Goal: Task Accomplishment & Management: Use online tool/utility

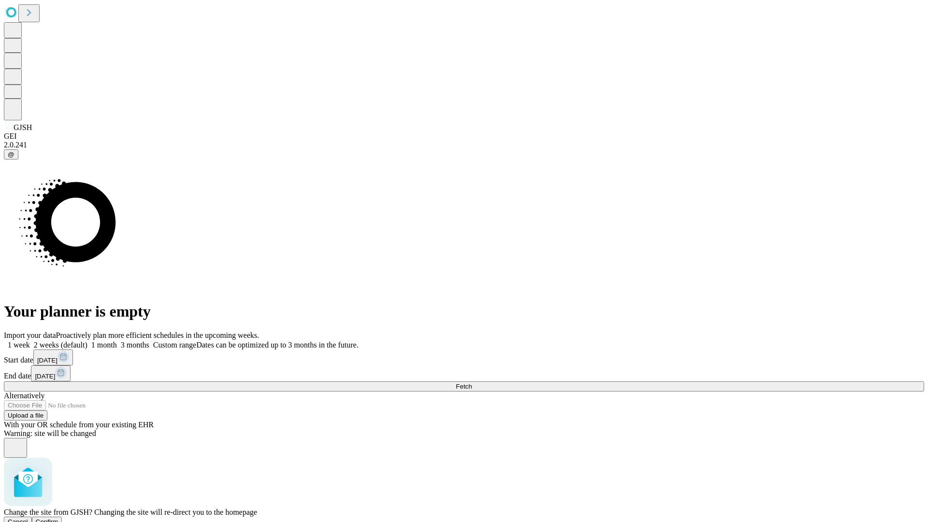
click at [58, 518] on span "Confirm" at bounding box center [47, 521] width 23 height 7
click at [88, 341] on label "2 weeks (default)" at bounding box center [59, 345] width 58 height 8
click at [472, 383] on span "Fetch" at bounding box center [464, 386] width 16 height 7
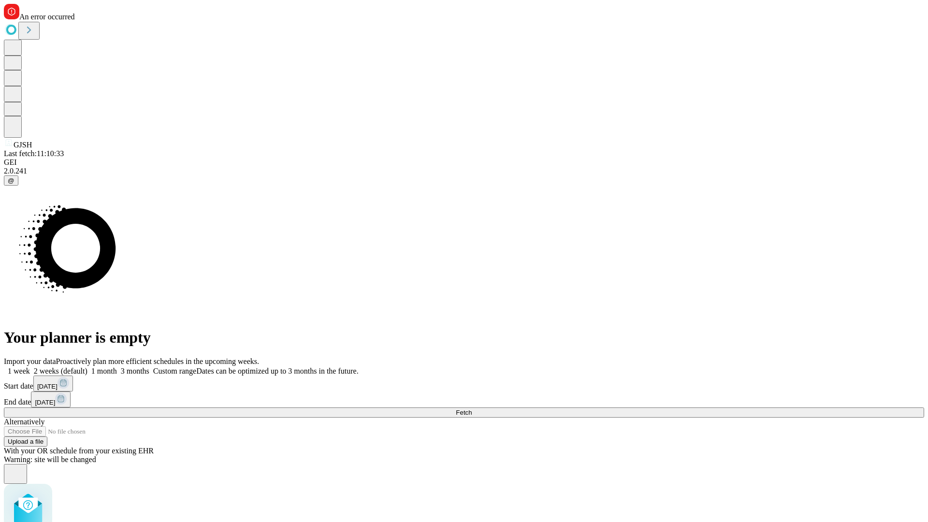
click at [88, 367] on label "2 weeks (default)" at bounding box center [59, 371] width 58 height 8
click at [472, 409] on span "Fetch" at bounding box center [464, 412] width 16 height 7
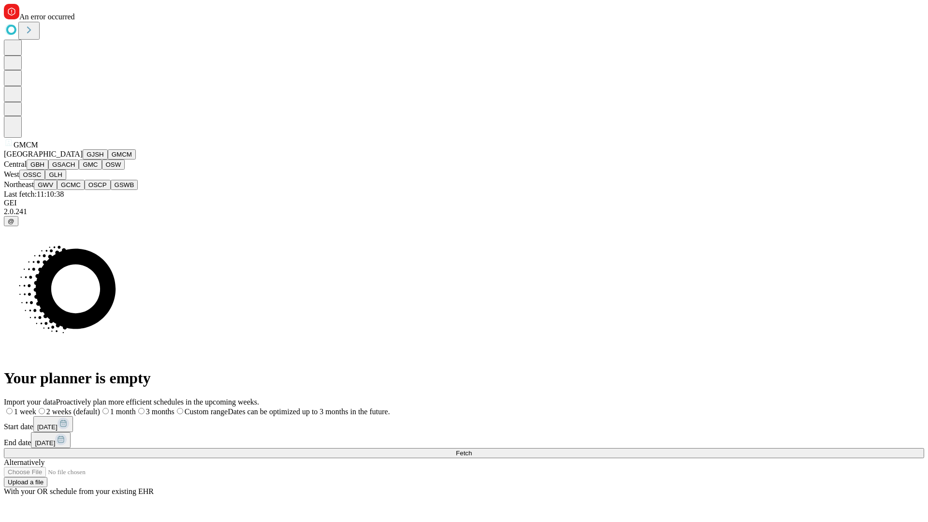
click at [48, 170] on button "GBH" at bounding box center [38, 165] width 22 height 10
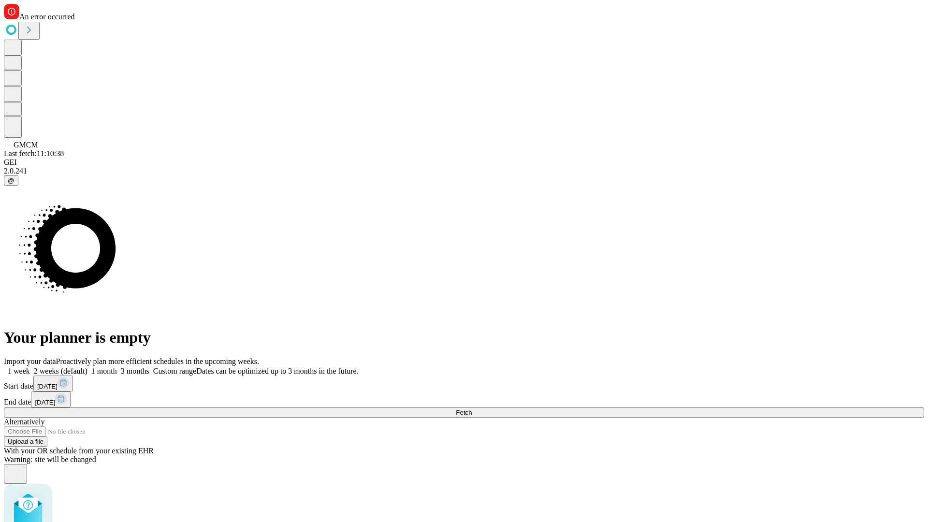
click at [88, 367] on label "2 weeks (default)" at bounding box center [59, 371] width 58 height 8
click at [472, 409] on span "Fetch" at bounding box center [464, 412] width 16 height 7
click at [88, 367] on label "2 weeks (default)" at bounding box center [59, 371] width 58 height 8
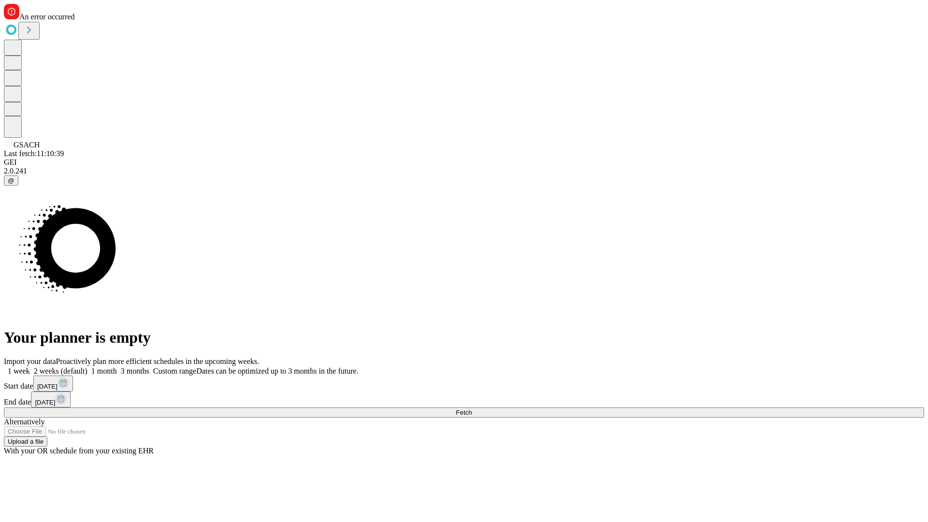
click at [472, 409] on span "Fetch" at bounding box center [464, 412] width 16 height 7
click at [88, 367] on label "2 weeks (default)" at bounding box center [59, 371] width 58 height 8
click at [472, 409] on span "Fetch" at bounding box center [464, 412] width 16 height 7
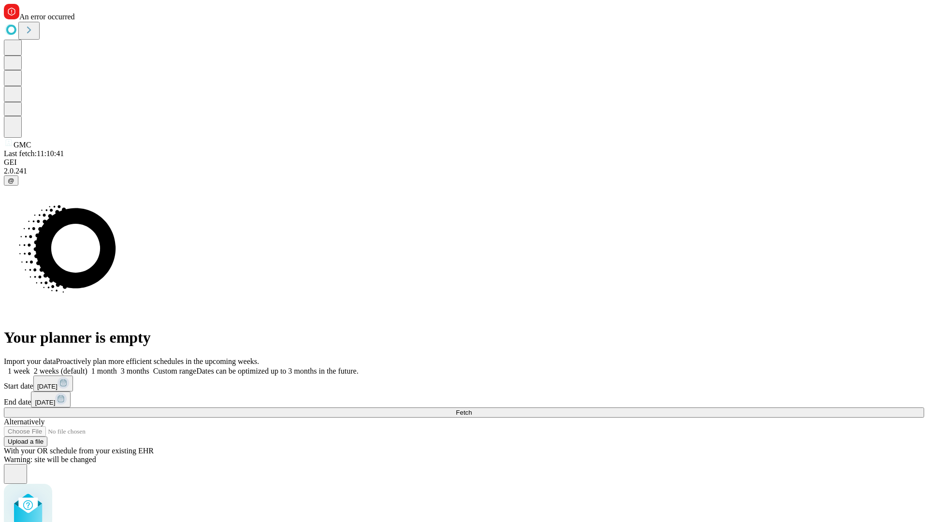
click at [88, 367] on label "2 weeks (default)" at bounding box center [59, 371] width 58 height 8
click at [472, 409] on span "Fetch" at bounding box center [464, 412] width 16 height 7
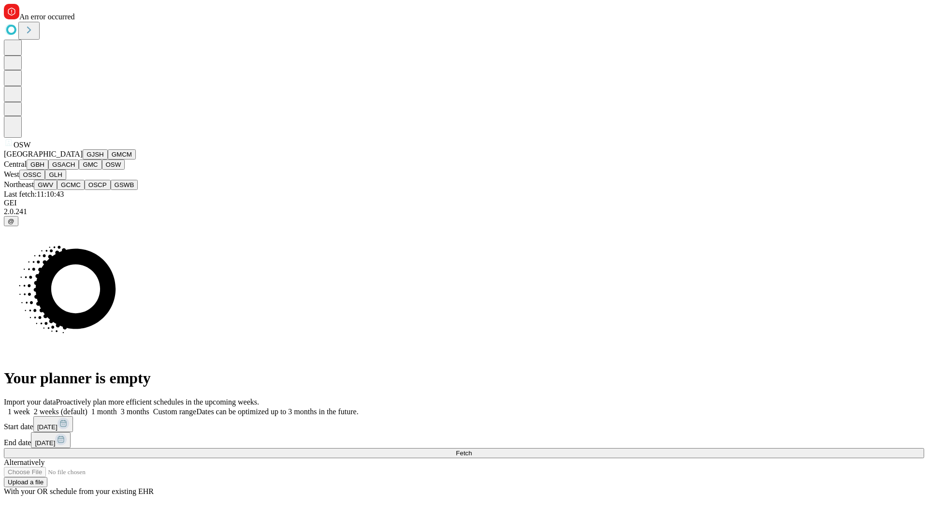
click at [45, 180] on button "OSSC" at bounding box center [32, 175] width 26 height 10
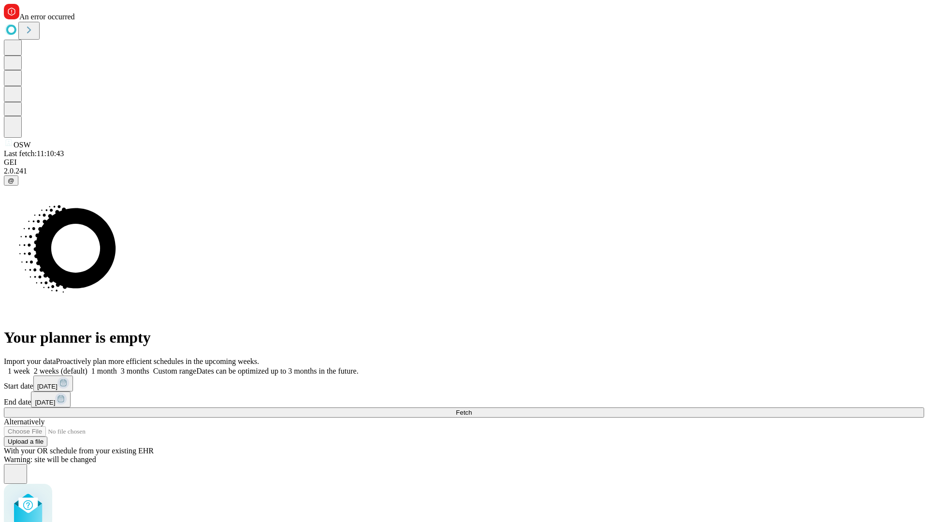
click at [88, 367] on label "2 weeks (default)" at bounding box center [59, 371] width 58 height 8
click at [472, 409] on span "Fetch" at bounding box center [464, 412] width 16 height 7
click at [88, 367] on label "2 weeks (default)" at bounding box center [59, 371] width 58 height 8
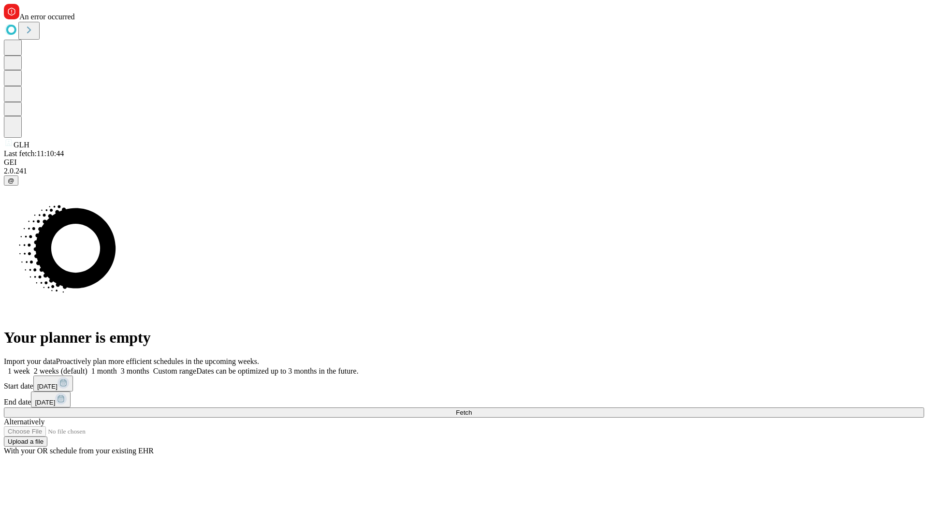
click at [472, 409] on span "Fetch" at bounding box center [464, 412] width 16 height 7
click at [88, 367] on label "2 weeks (default)" at bounding box center [59, 371] width 58 height 8
click at [472, 409] on span "Fetch" at bounding box center [464, 412] width 16 height 7
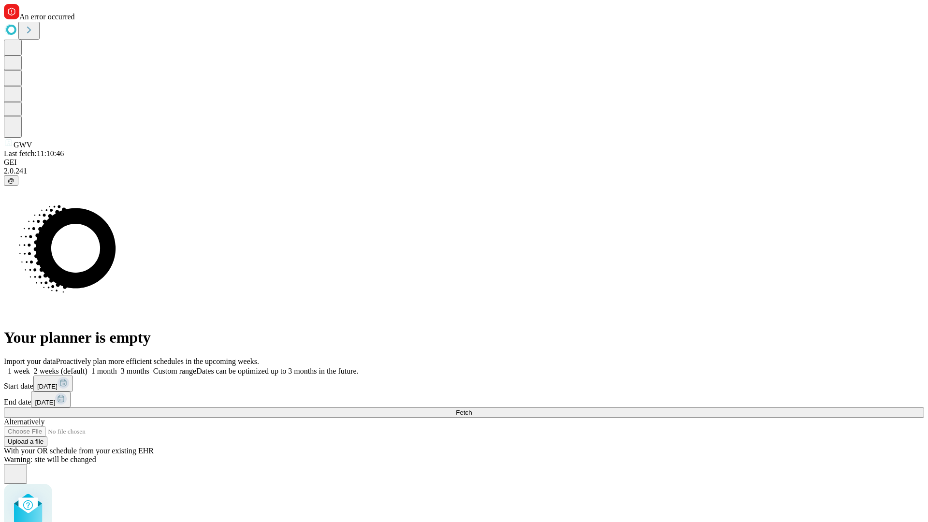
click at [88, 367] on label "2 weeks (default)" at bounding box center [59, 371] width 58 height 8
click at [472, 409] on span "Fetch" at bounding box center [464, 412] width 16 height 7
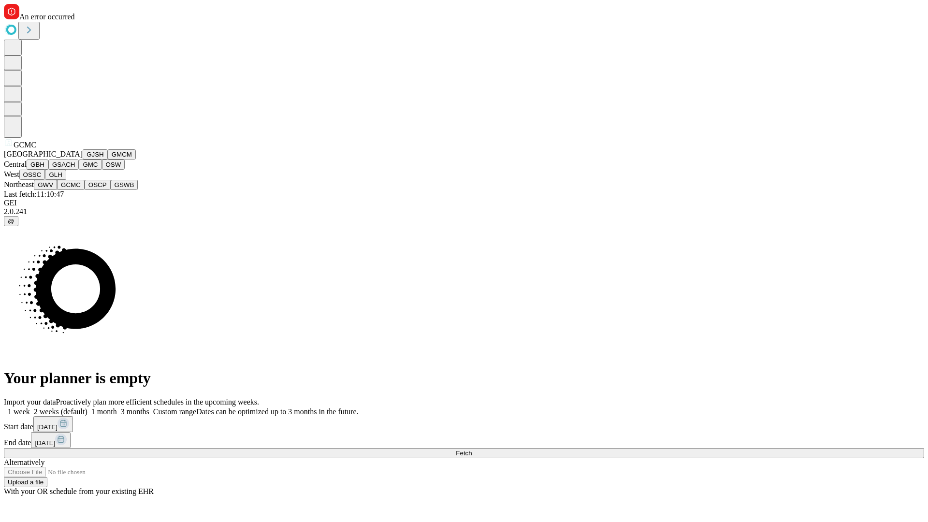
click at [85, 190] on button "OSCP" at bounding box center [98, 185] width 26 height 10
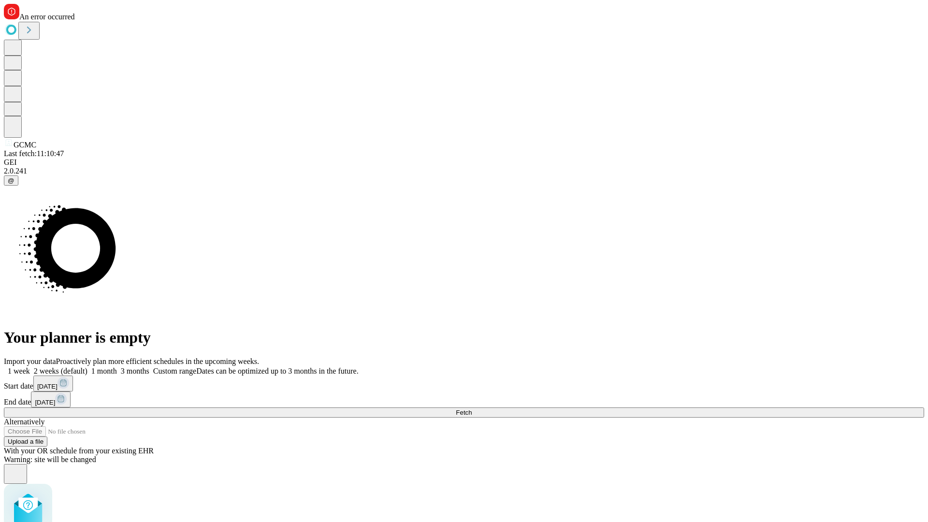
click at [88, 367] on label "2 weeks (default)" at bounding box center [59, 371] width 58 height 8
click at [472, 409] on span "Fetch" at bounding box center [464, 412] width 16 height 7
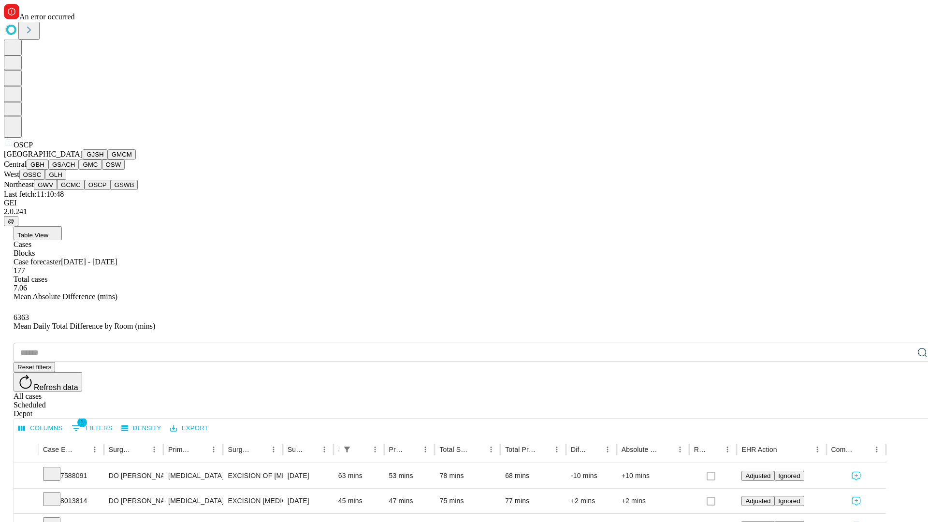
click at [111, 190] on button "GSWB" at bounding box center [125, 185] width 28 height 10
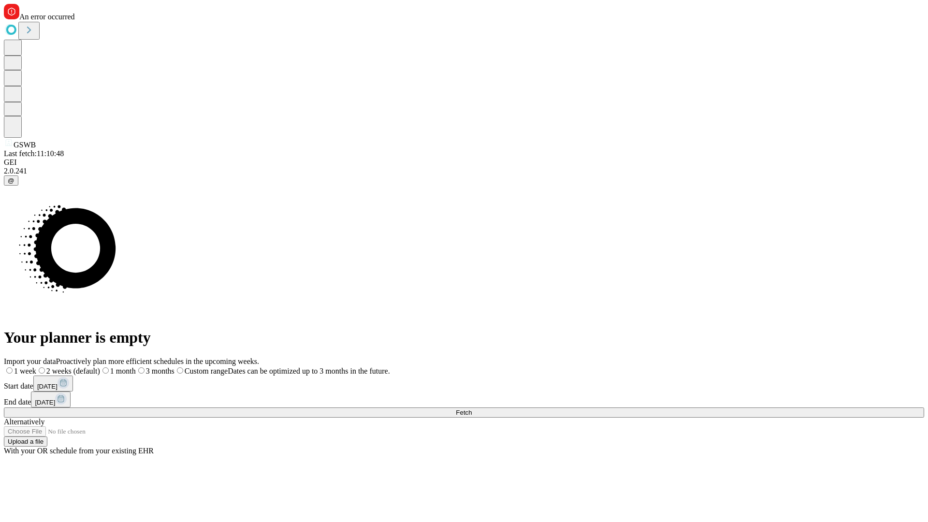
click at [100, 367] on label "2 weeks (default)" at bounding box center [68, 371] width 64 height 8
click at [472, 409] on span "Fetch" at bounding box center [464, 412] width 16 height 7
